Goal: Information Seeking & Learning: Learn about a topic

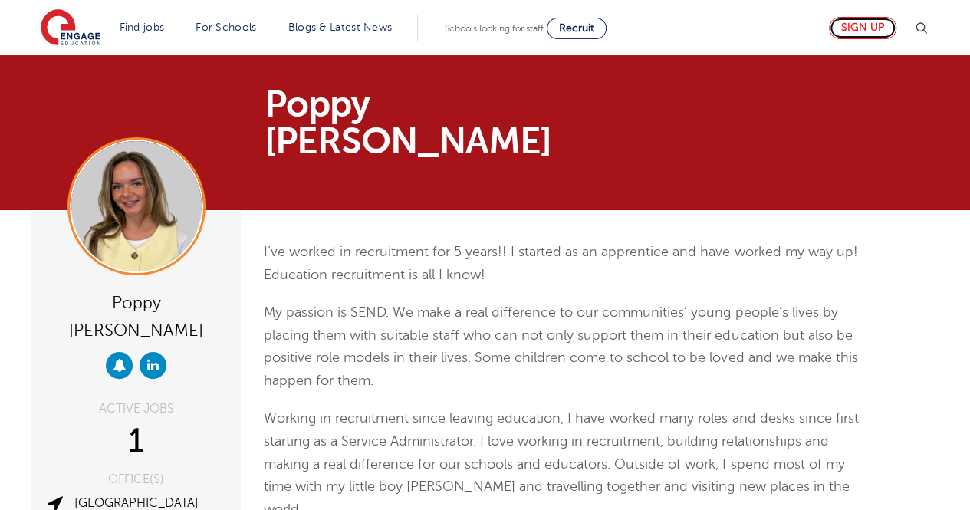
click at [874, 30] on link "Sign up" at bounding box center [862, 28] width 67 height 22
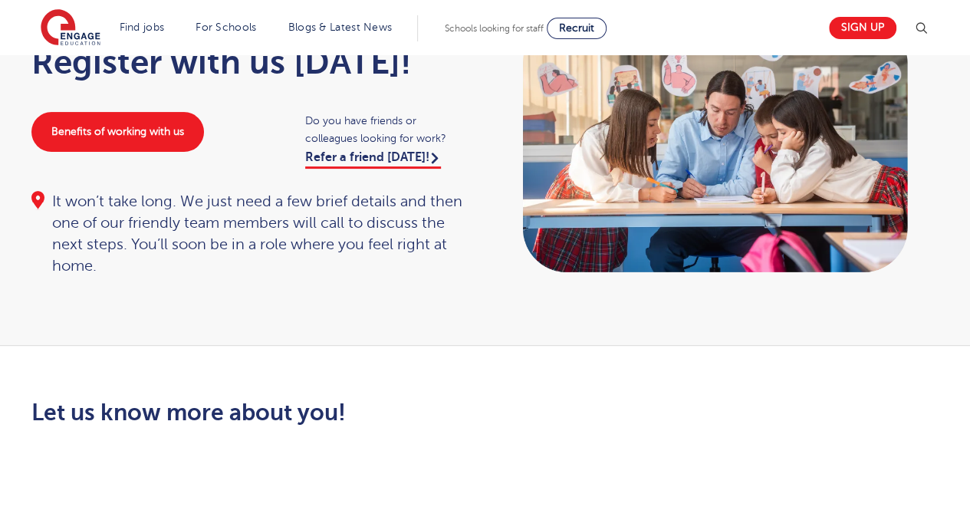
scroll to position [20, 0]
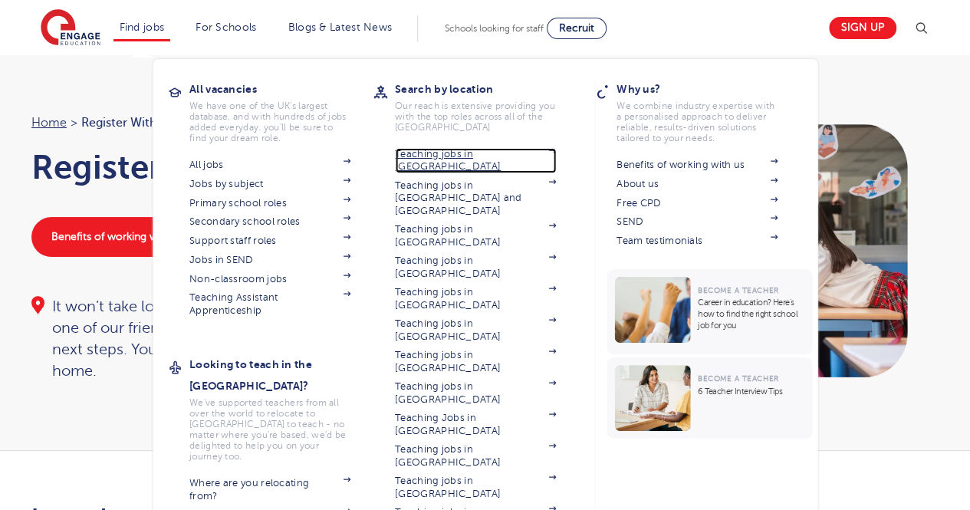
click at [458, 153] on link "Teaching jobs in [GEOGRAPHIC_DATA]" at bounding box center [475, 160] width 161 height 25
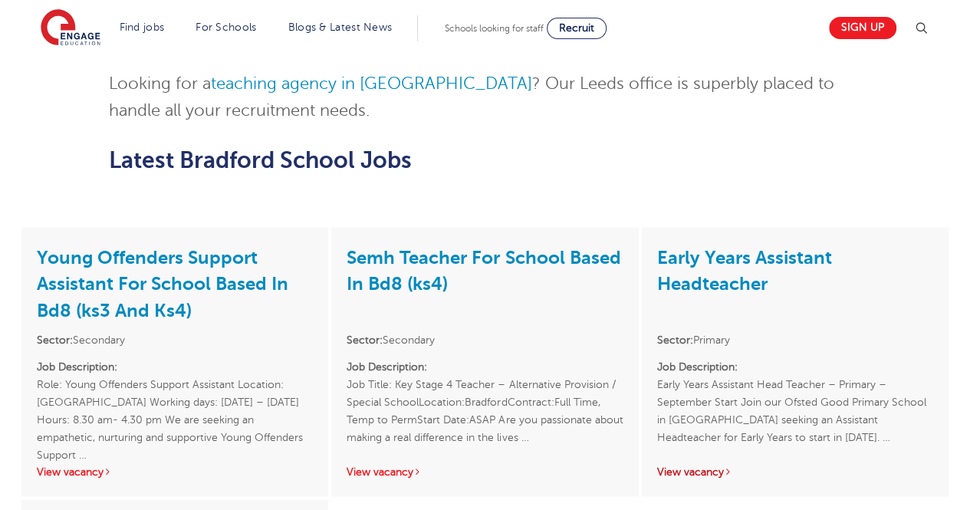
scroll to position [1367, 0]
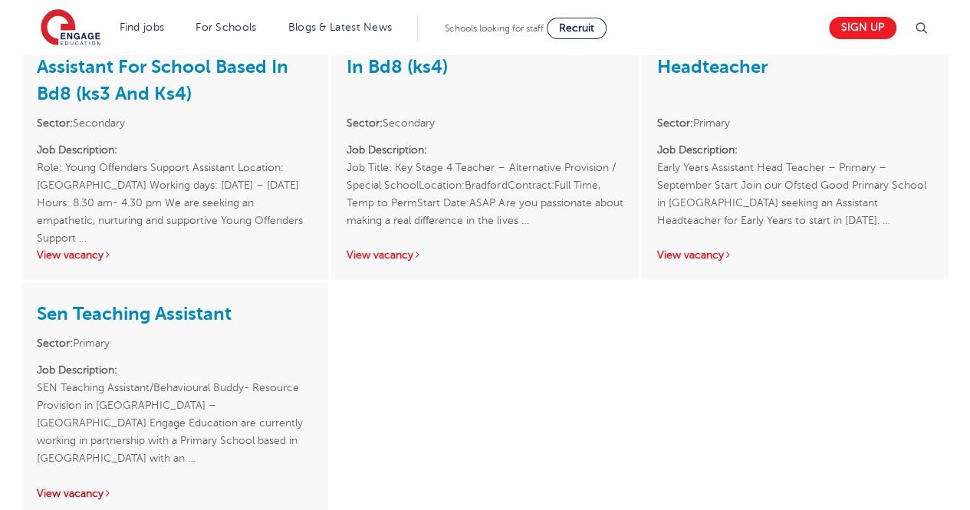
click at [80, 487] on link "View vacancy" at bounding box center [74, 492] width 75 height 11
click at [696, 248] on link "View vacancy" at bounding box center [694, 253] width 75 height 11
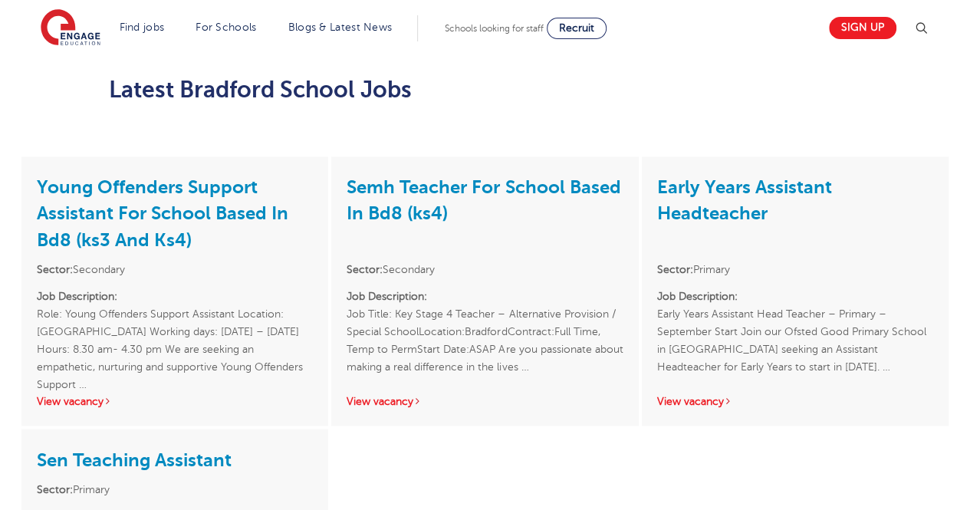
scroll to position [1209, 0]
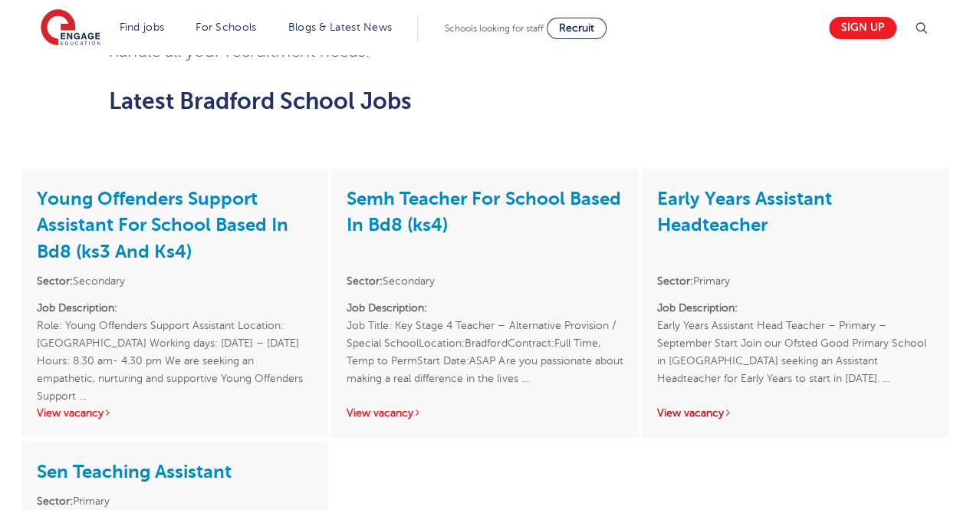
click at [692, 406] on link "View vacancy" at bounding box center [694, 411] width 75 height 11
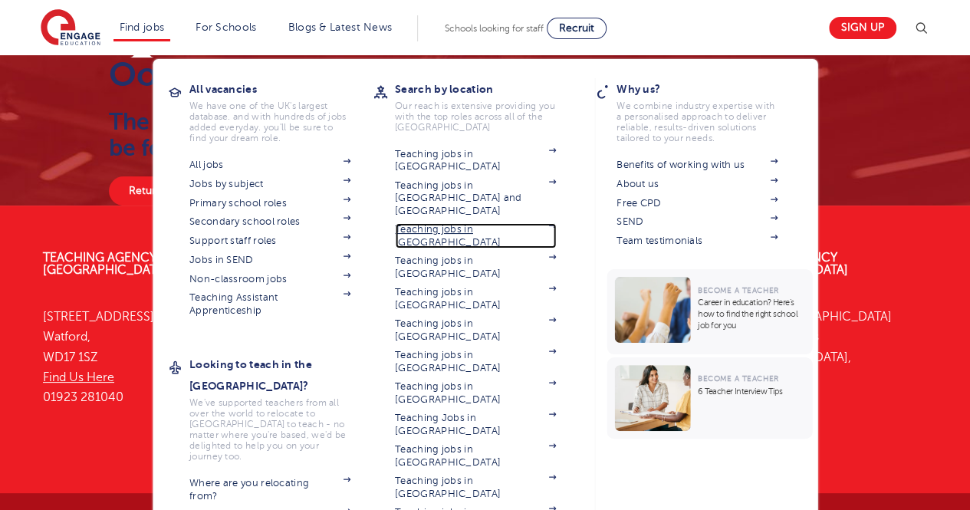
click at [438, 223] on link "Teaching jobs in [GEOGRAPHIC_DATA]" at bounding box center [475, 235] width 161 height 25
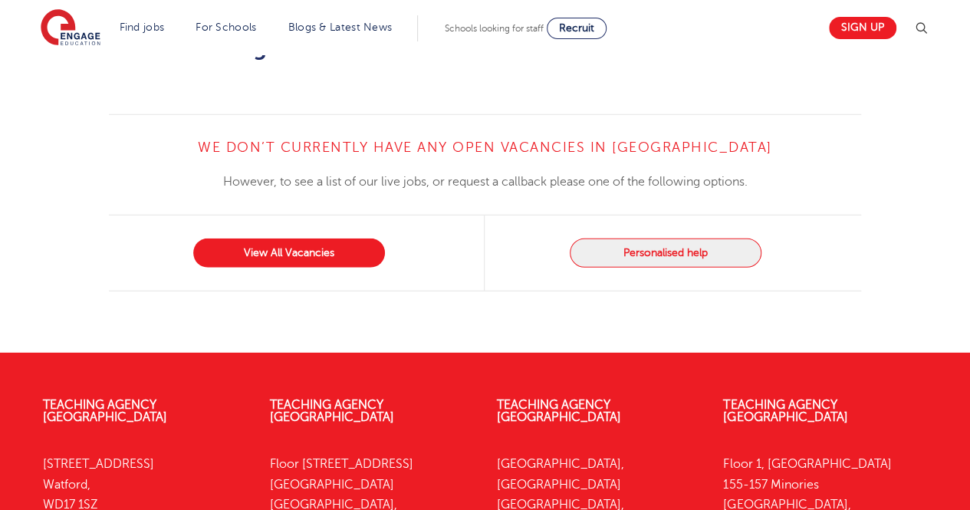
scroll to position [2012, 0]
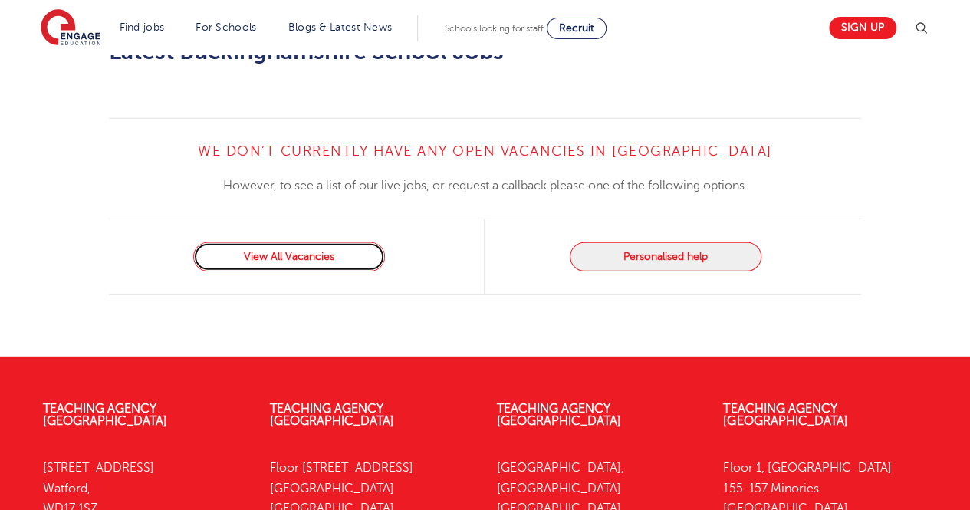
click at [337, 242] on link "View All Vacancies" at bounding box center [289, 256] width 192 height 29
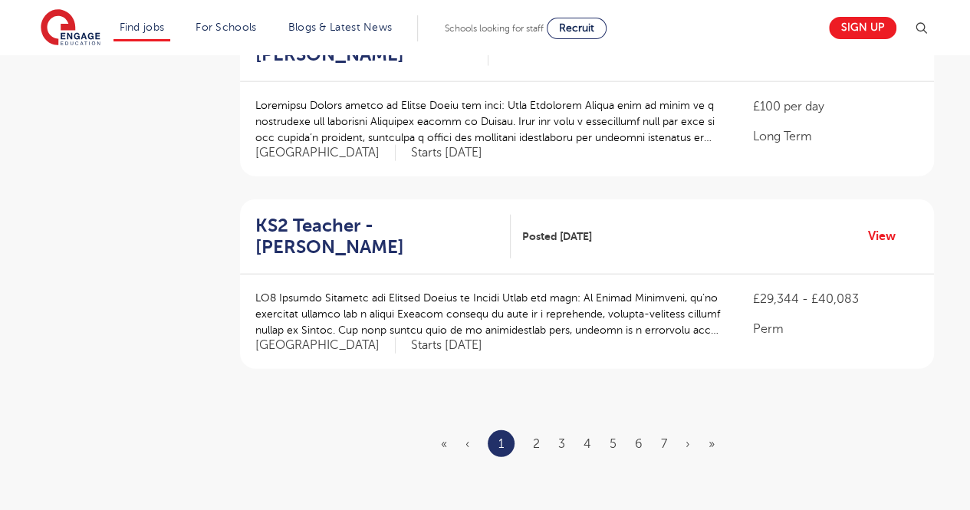
scroll to position [1752, 0]
click at [532, 432] on ul "« ‹ 1 2 3 4 5 6 7 › »" at bounding box center [587, 445] width 292 height 27
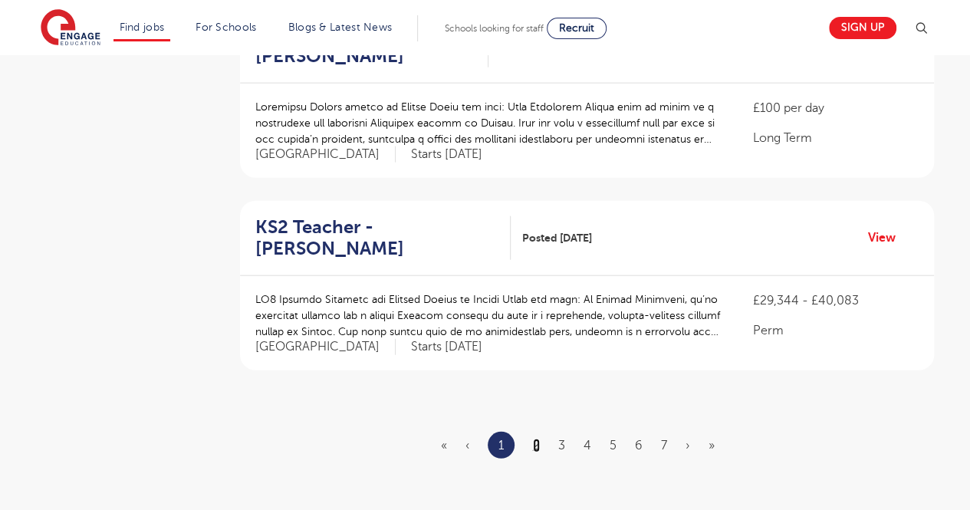
click at [539, 438] on link "2" at bounding box center [536, 445] width 7 height 14
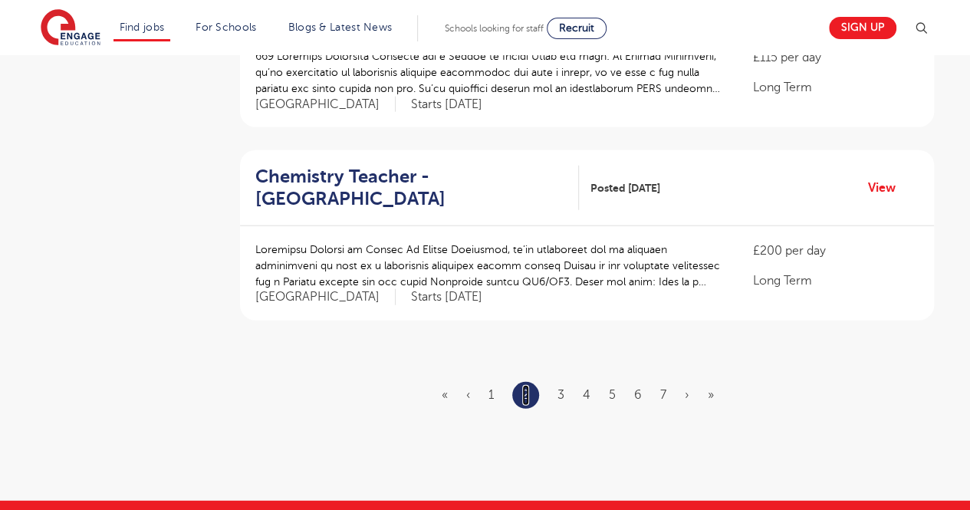
scroll to position [1797, 0]
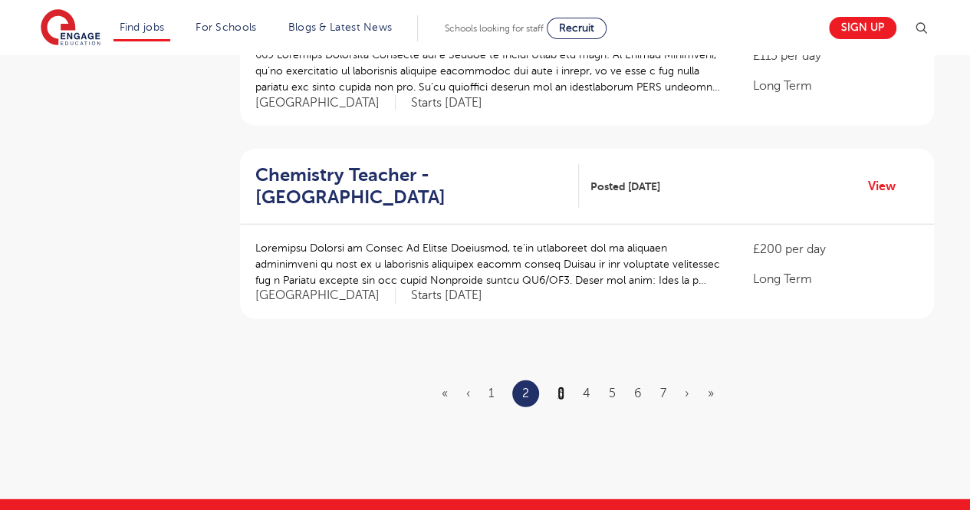
click at [562, 386] on link "3" at bounding box center [560, 393] width 7 height 14
